Goal: Task Accomplishment & Management: Use online tool/utility

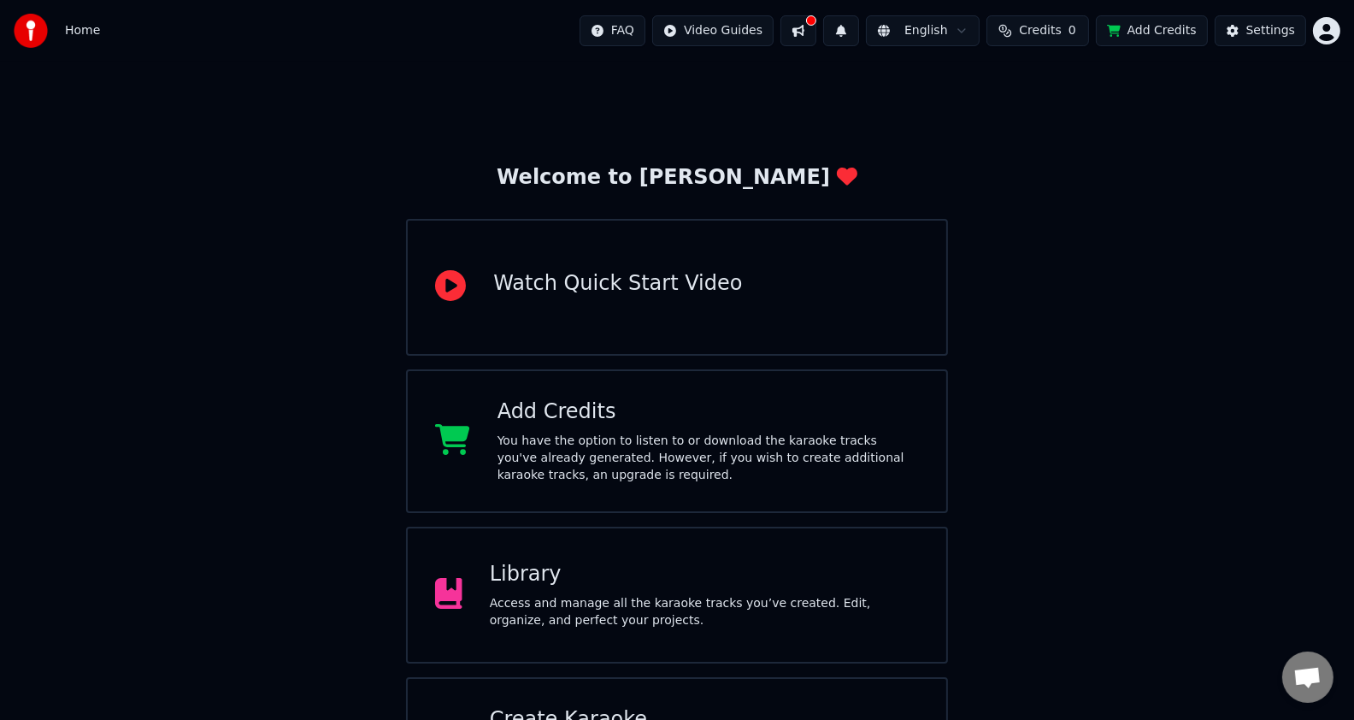
click at [679, 402] on div "Add Credits" at bounding box center [707, 411] width 421 height 27
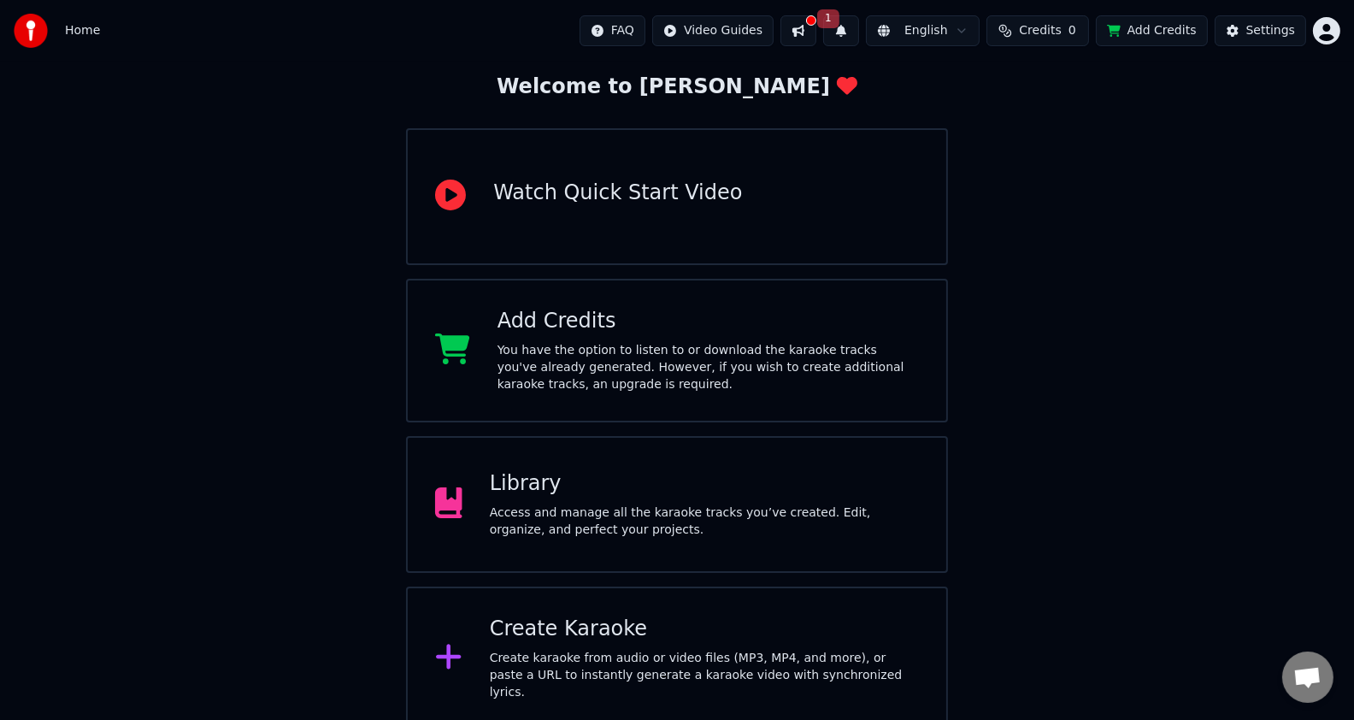
scroll to position [93, 0]
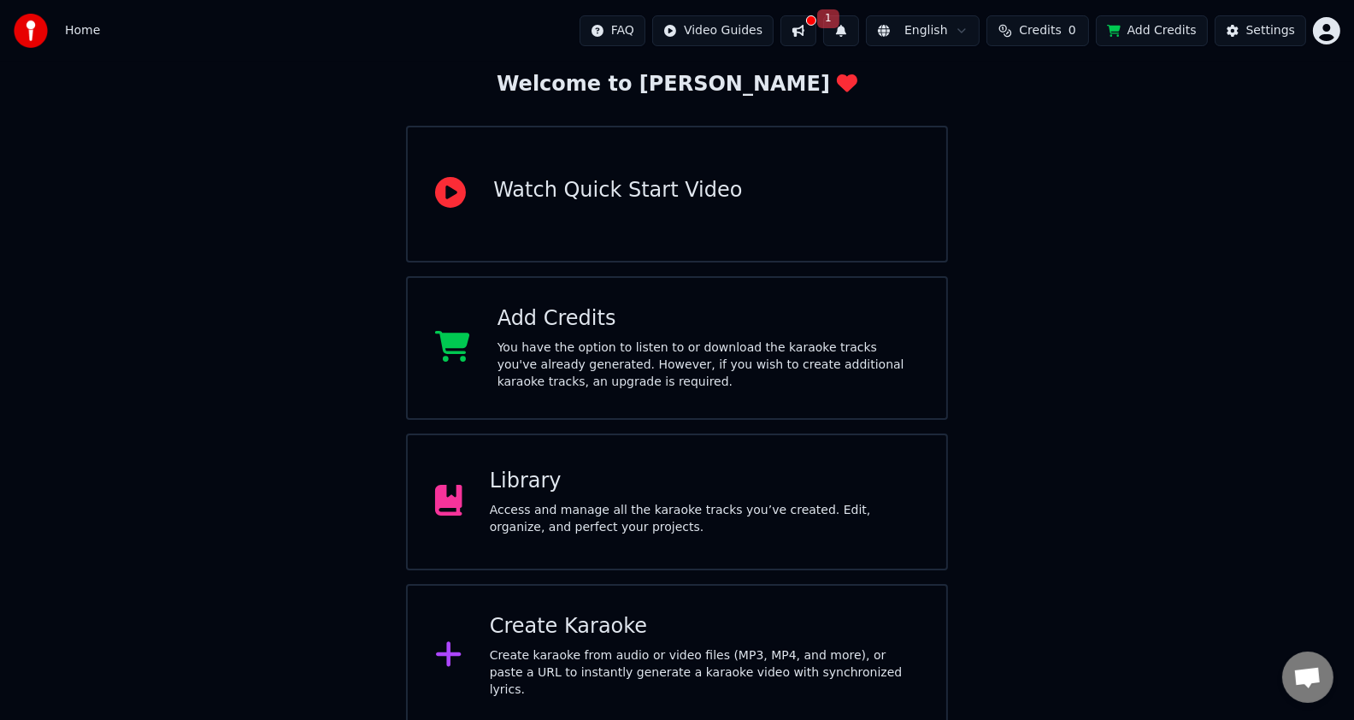
click at [630, 594] on div "Create Karaoke Create karaoke from audio or video files (MP3, MP4, and more), o…" at bounding box center [677, 656] width 542 height 144
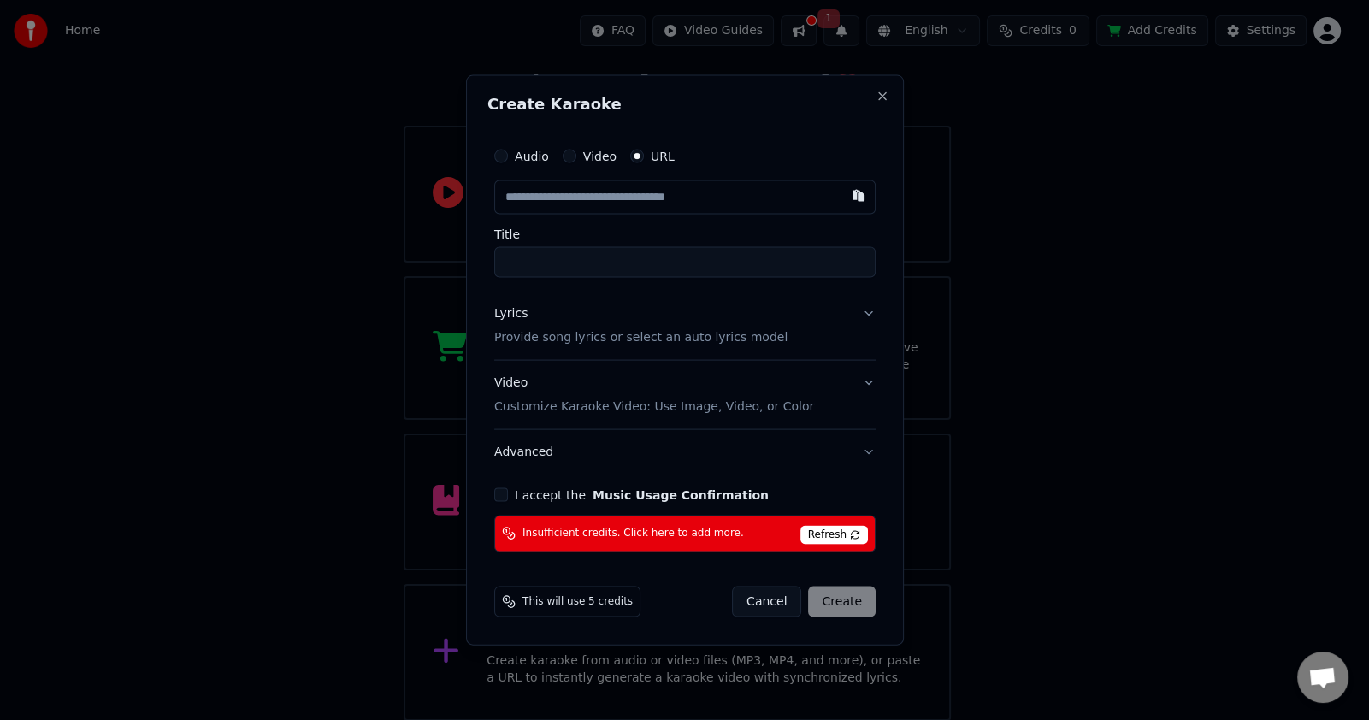
click at [884, 81] on div "Create Karaoke Audio Video URL Title Lyrics Provide song lyrics or select an au…" at bounding box center [685, 360] width 438 height 570
click at [883, 96] on button "Close" at bounding box center [882, 97] width 14 height 14
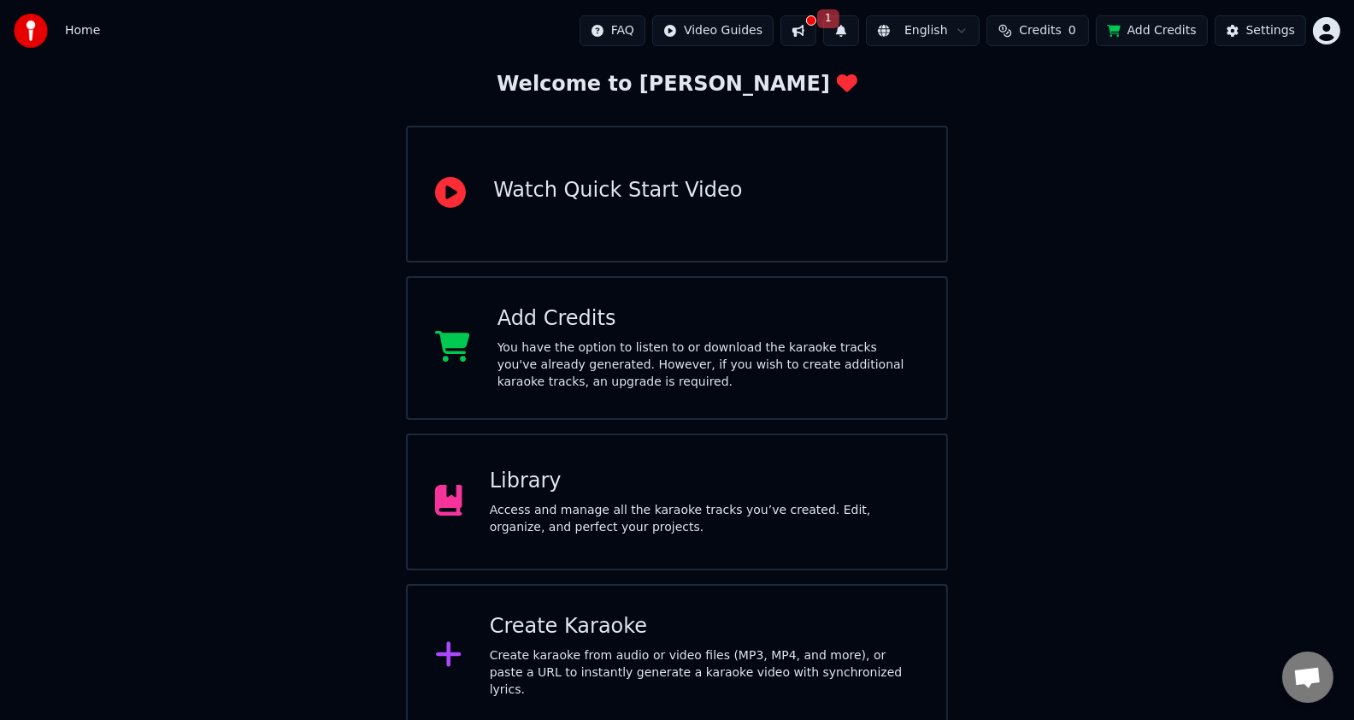
click at [1012, 25] on button "Credits 0" at bounding box center [1037, 30] width 103 height 31
click at [1056, 137] on button "Refresh" at bounding box center [1048, 128] width 88 height 31
drag, startPoint x: 832, startPoint y: 29, endPoint x: 820, endPoint y: 32, distance: 12.2
click at [816, 32] on button at bounding box center [798, 30] width 36 height 31
